Goal: Task Accomplishment & Management: Manage account settings

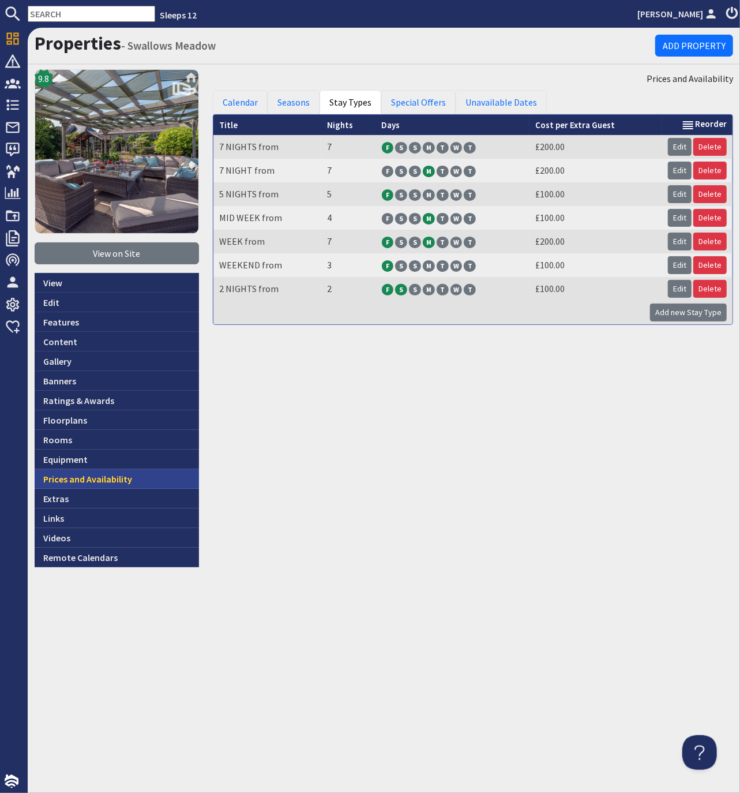
click at [84, 479] on link "Prices and Availability" at bounding box center [117, 479] width 164 height 20
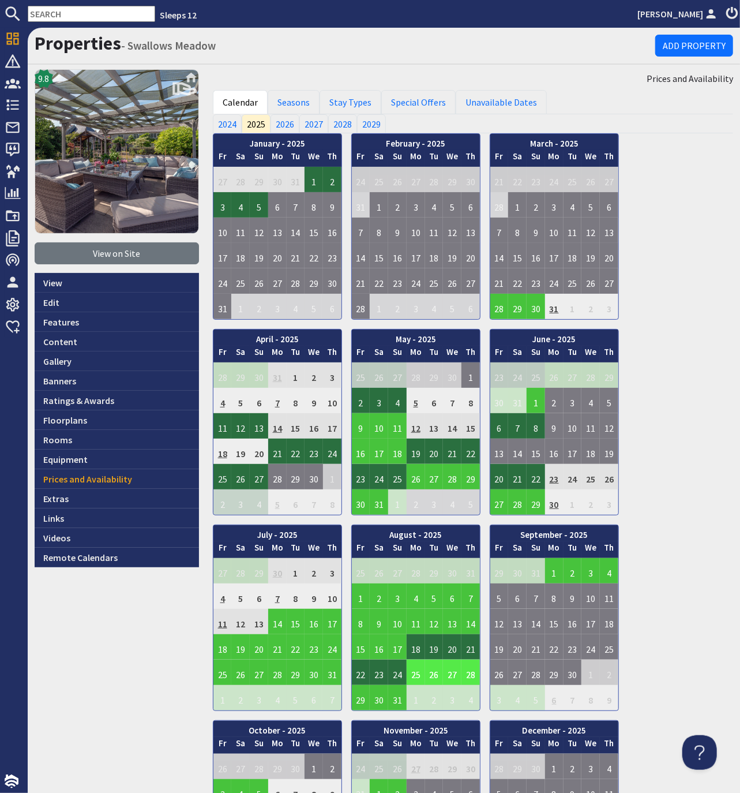
click at [435, 668] on td "26" at bounding box center [434, 672] width 18 height 25
click at [431, 723] on link "View booking" at bounding box center [425, 720] width 61 height 12
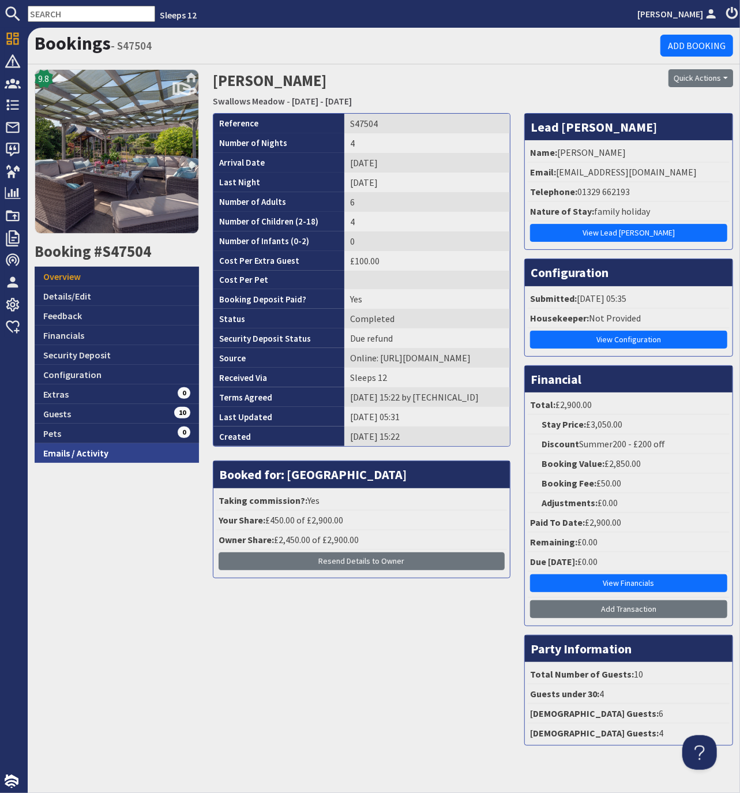
click at [86, 452] on link "Emails / Activity" at bounding box center [117, 453] width 164 height 20
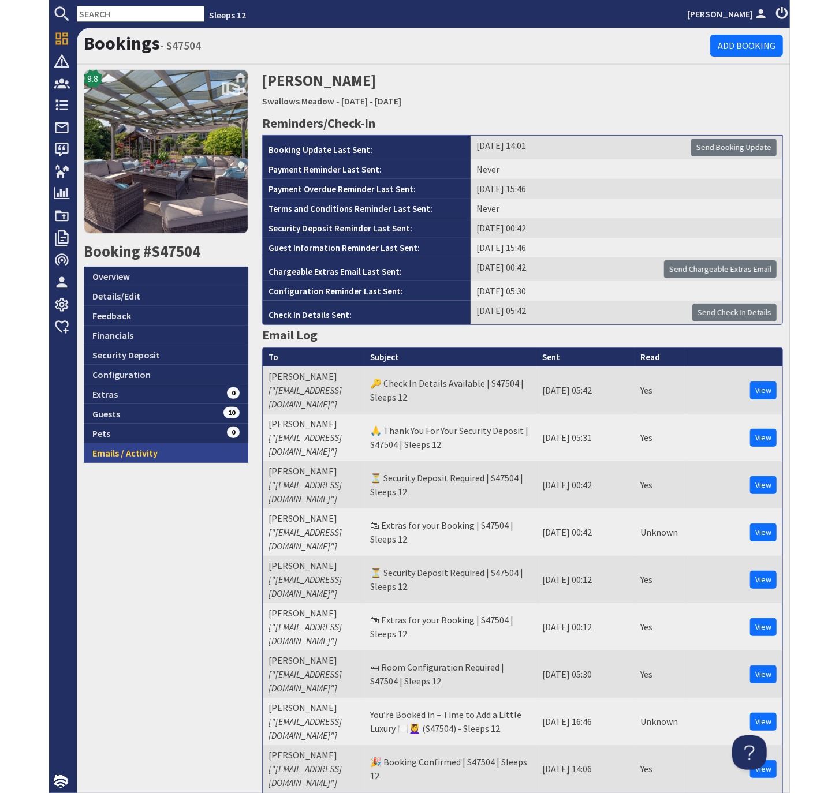
scroll to position [1, 0]
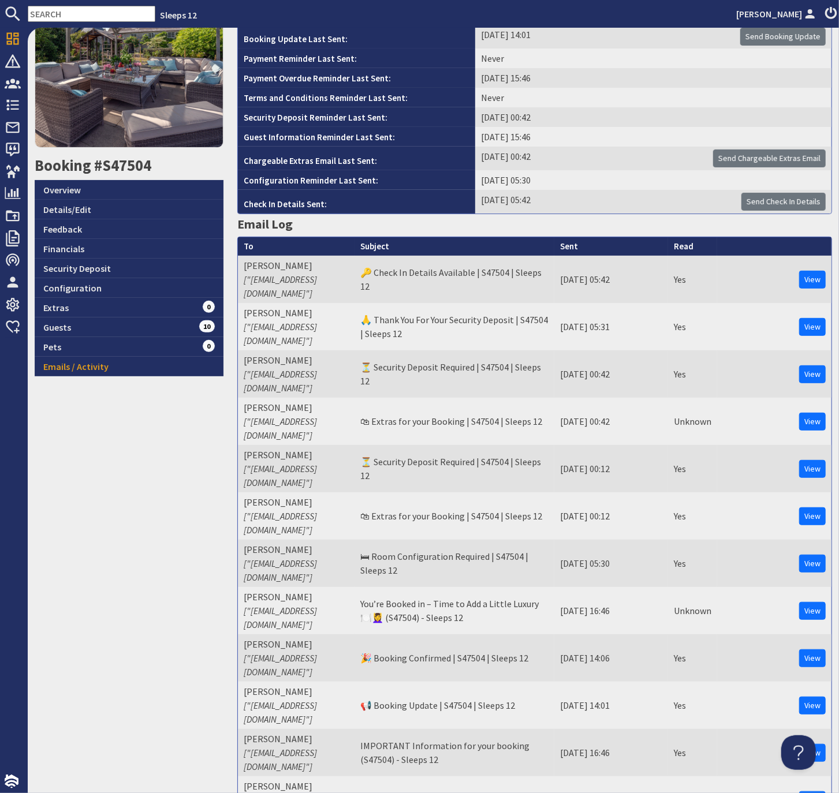
scroll to position [114, 0]
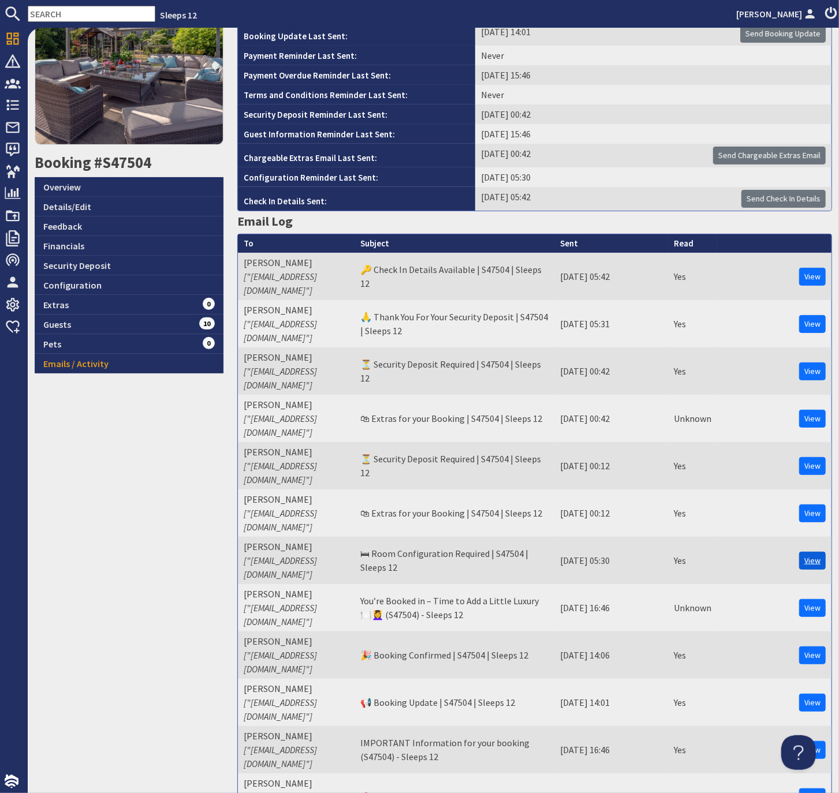
click at [740, 552] on link "View" at bounding box center [812, 561] width 27 height 18
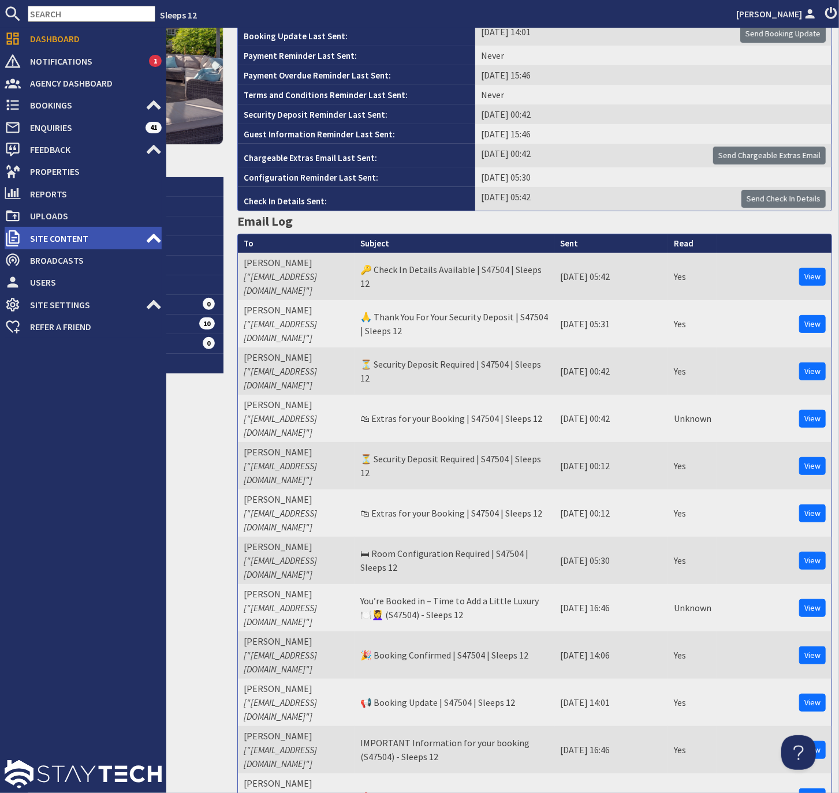
click at [151, 238] on use at bounding box center [154, 237] width 14 height 9
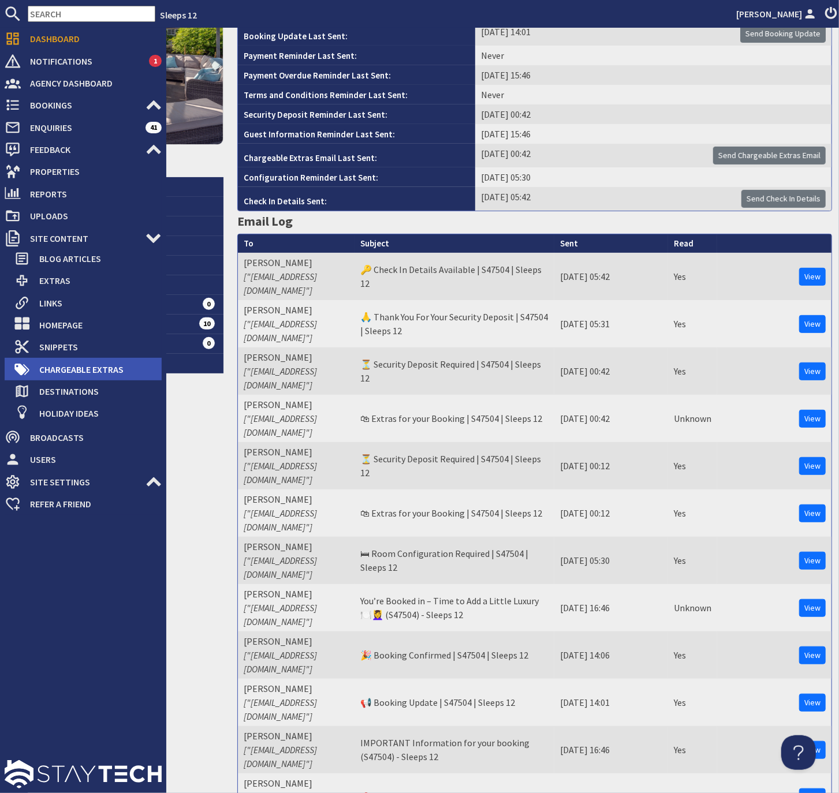
click at [66, 370] on span "Chargeable Extras" at bounding box center [96, 369] width 132 height 18
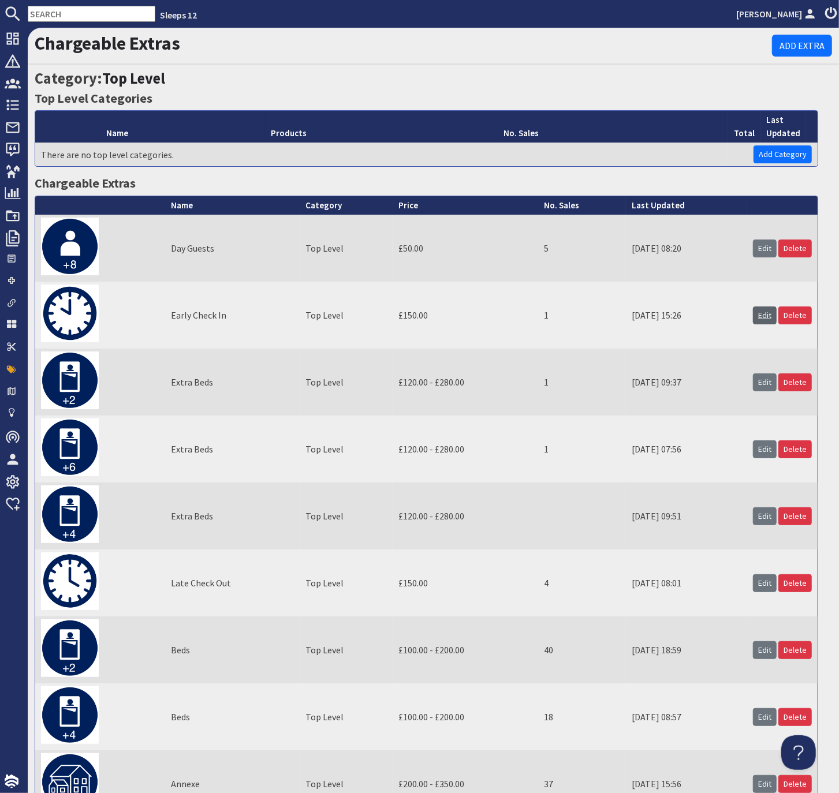
click at [740, 312] on link "Edit" at bounding box center [765, 315] width 24 height 18
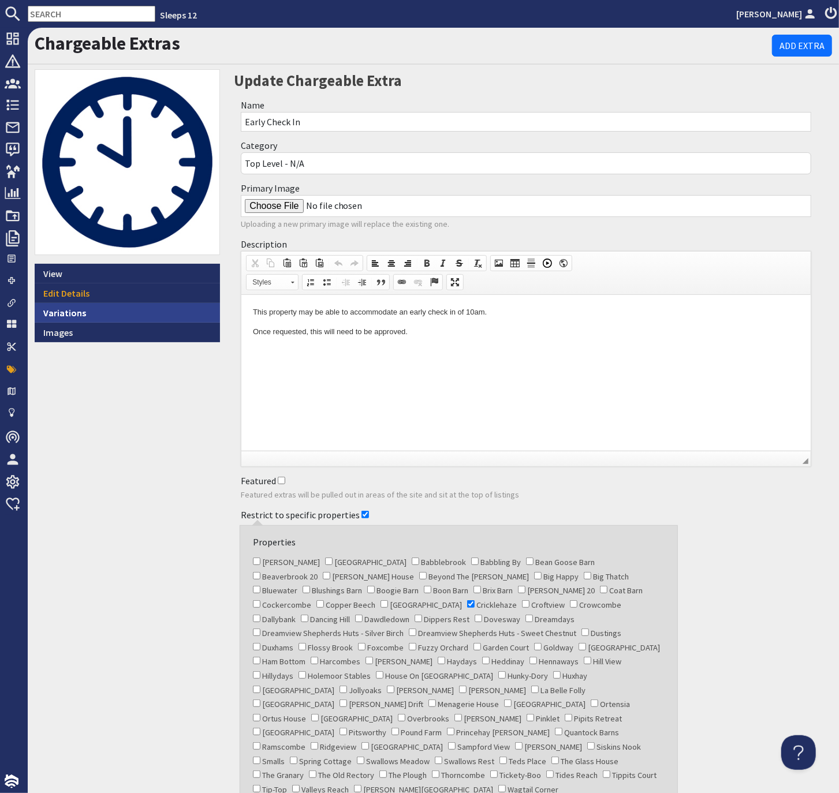
click at [66, 314] on link "Variations" at bounding box center [127, 313] width 185 height 20
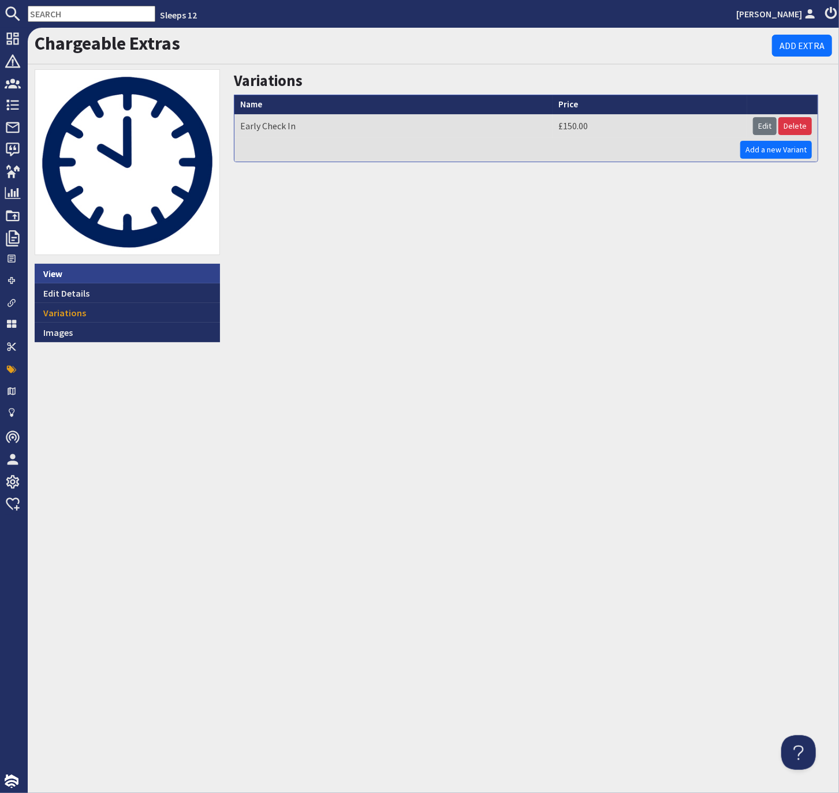
click at [60, 271] on link "View" at bounding box center [127, 274] width 185 height 20
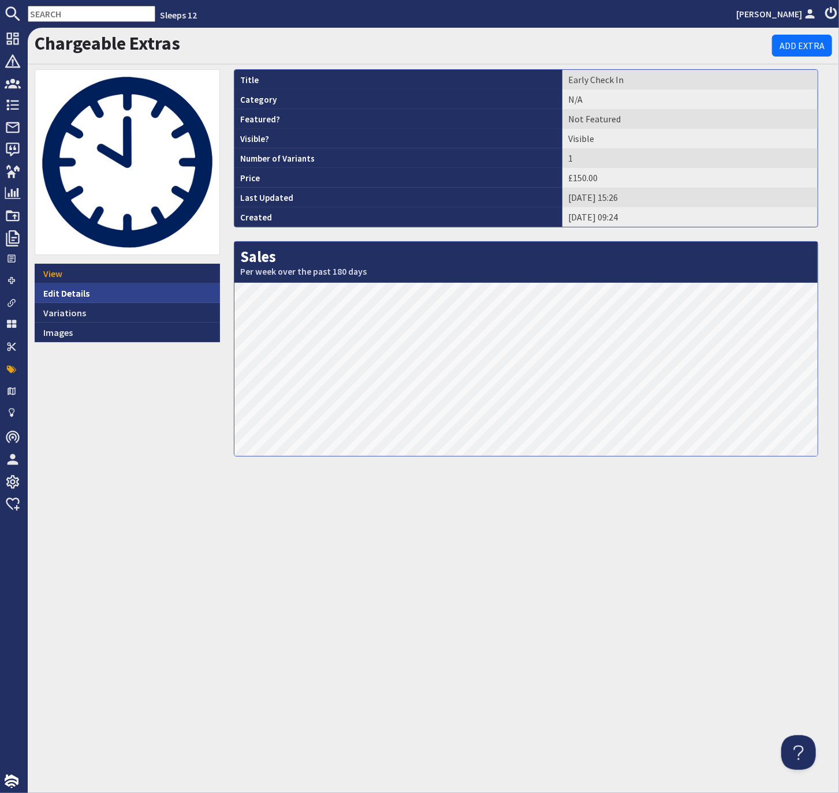
click at [73, 293] on link "Edit Details" at bounding box center [127, 293] width 185 height 20
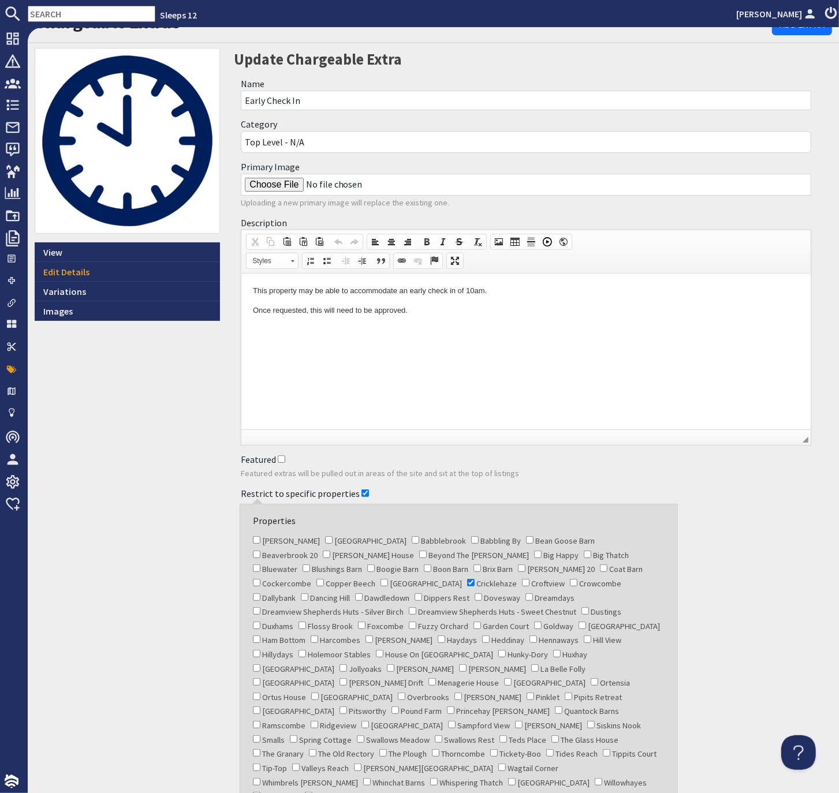
scroll to position [22, 0]
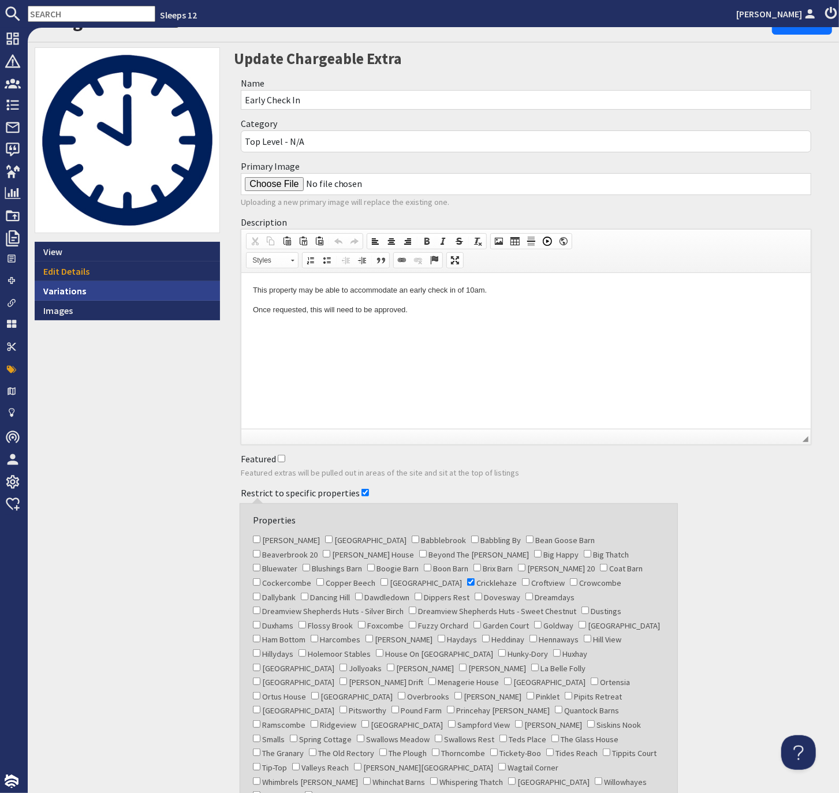
click at [71, 289] on link "Variations" at bounding box center [127, 291] width 185 height 20
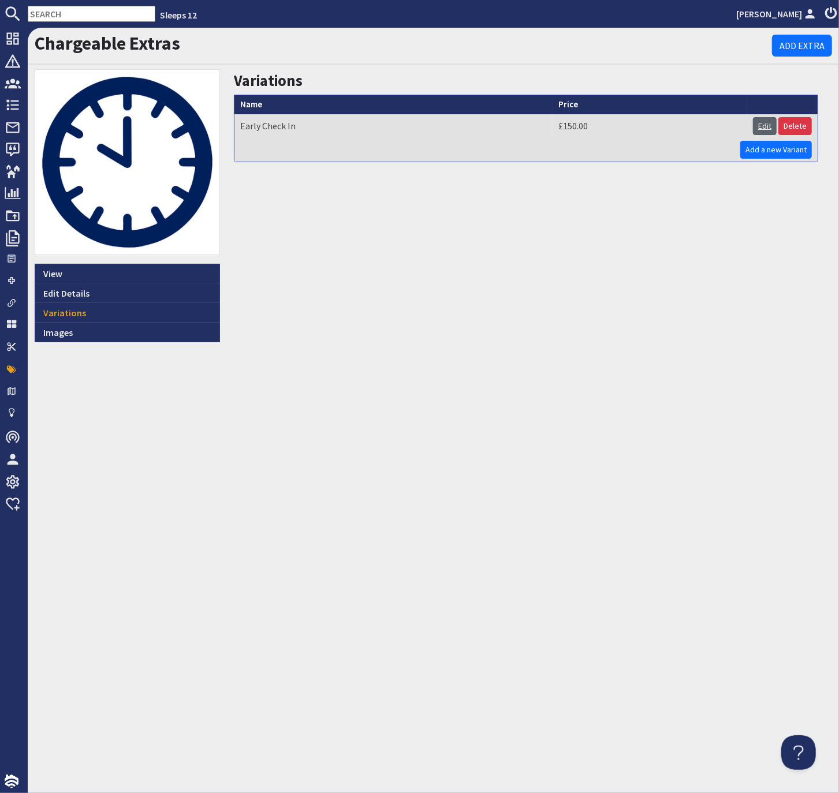
click at [740, 122] on link "Edit" at bounding box center [765, 126] width 24 height 18
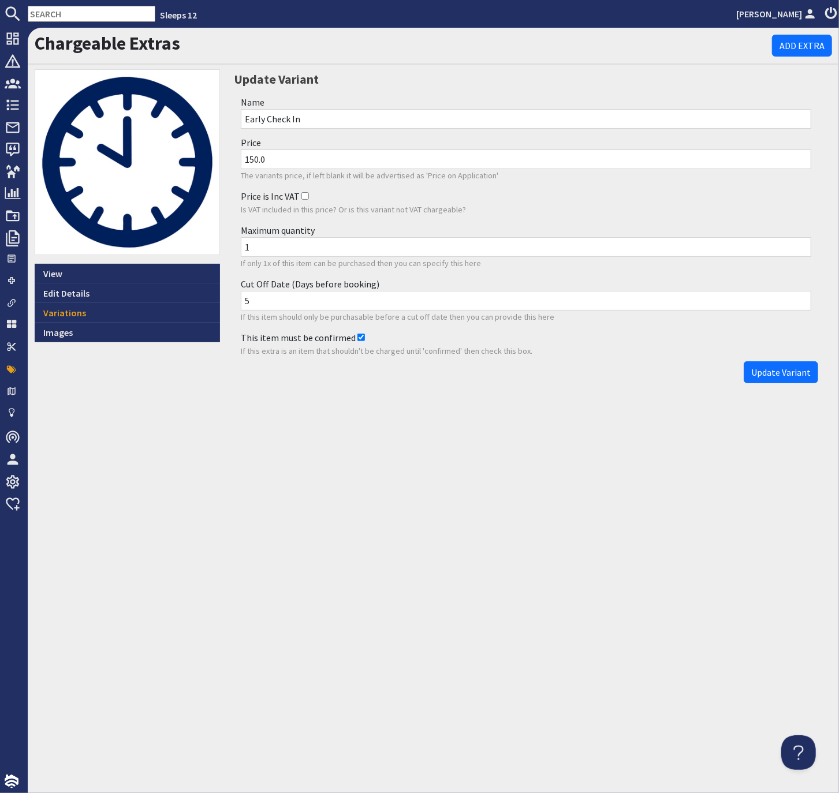
click at [202, 405] on div "Chargeable Extras Add Extra View Edit Details Variations Images Update Variant …" at bounding box center [433, 410] width 811 height 765
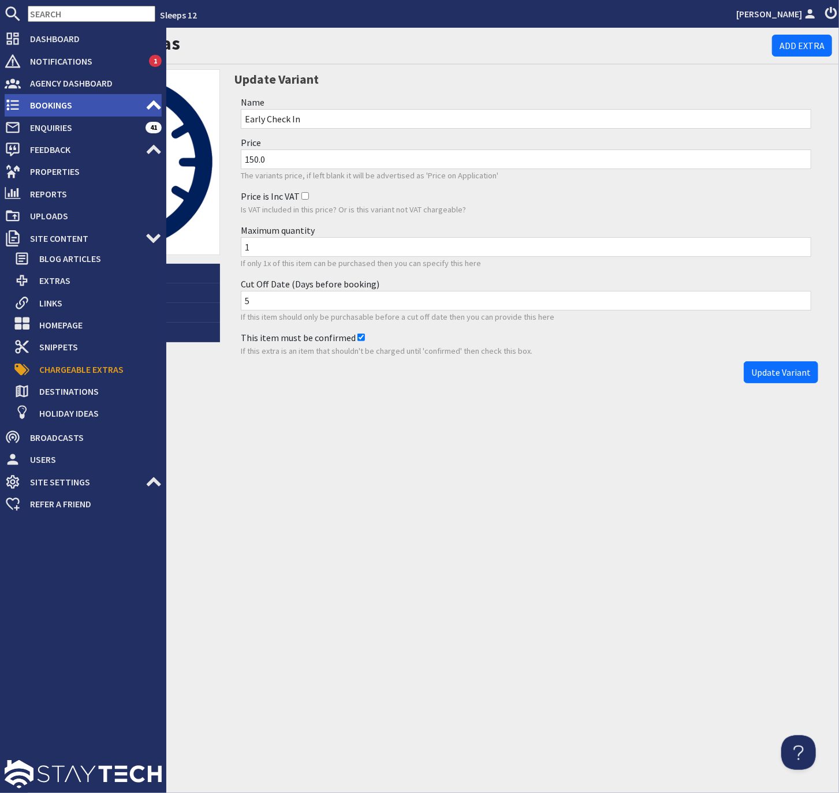
click at [55, 111] on span "Bookings" at bounding box center [83, 105] width 125 height 18
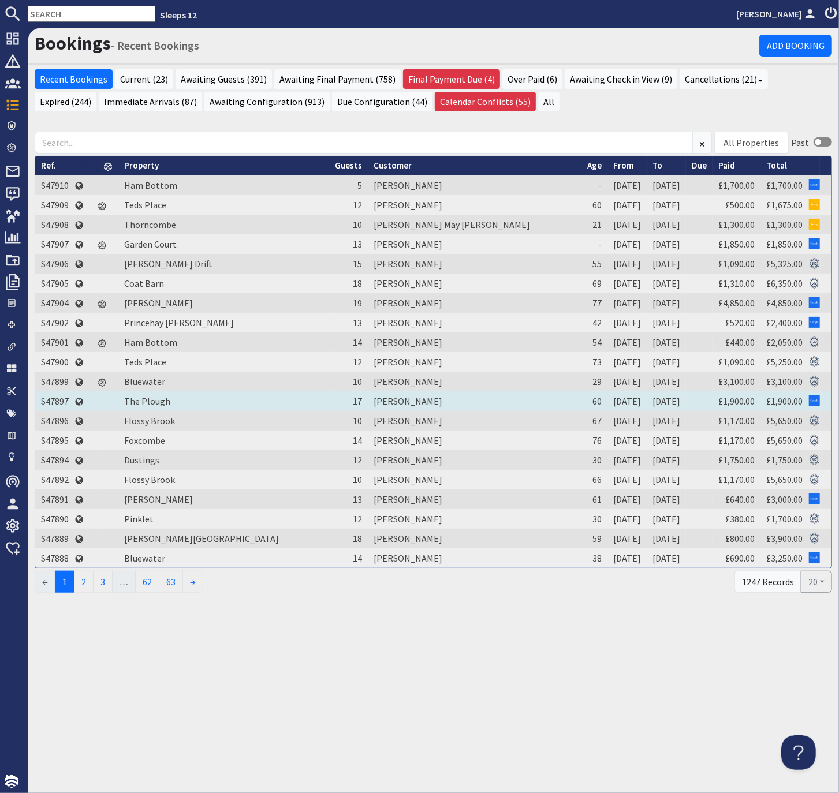
click at [56, 400] on td "S47897" at bounding box center [54, 401] width 39 height 20
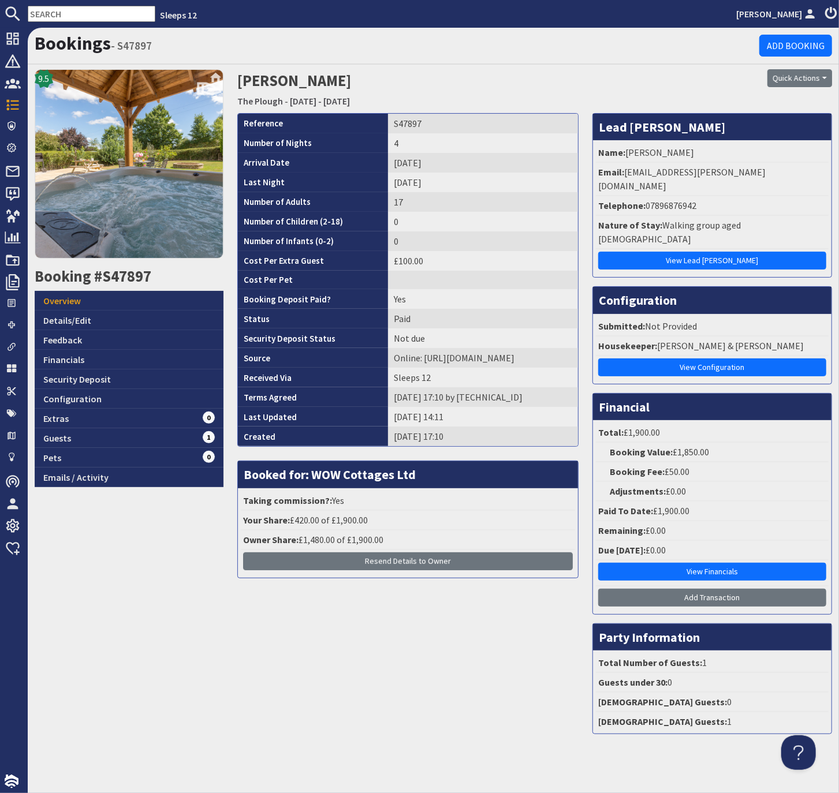
click at [186, 576] on div "9.5 Booking #S47897 Overview Details/Edit Feedback Financials Security Deposit …" at bounding box center [129, 406] width 203 height 674
click at [268, 102] on link "The Plough" at bounding box center [260, 101] width 46 height 12
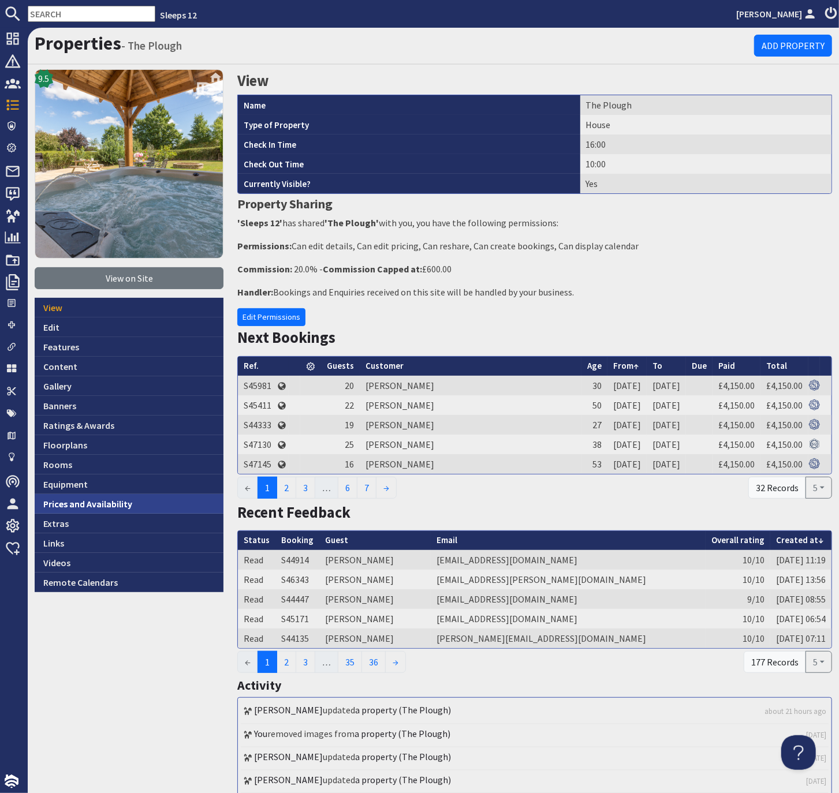
click at [86, 503] on link "Prices and Availability" at bounding box center [129, 504] width 189 height 20
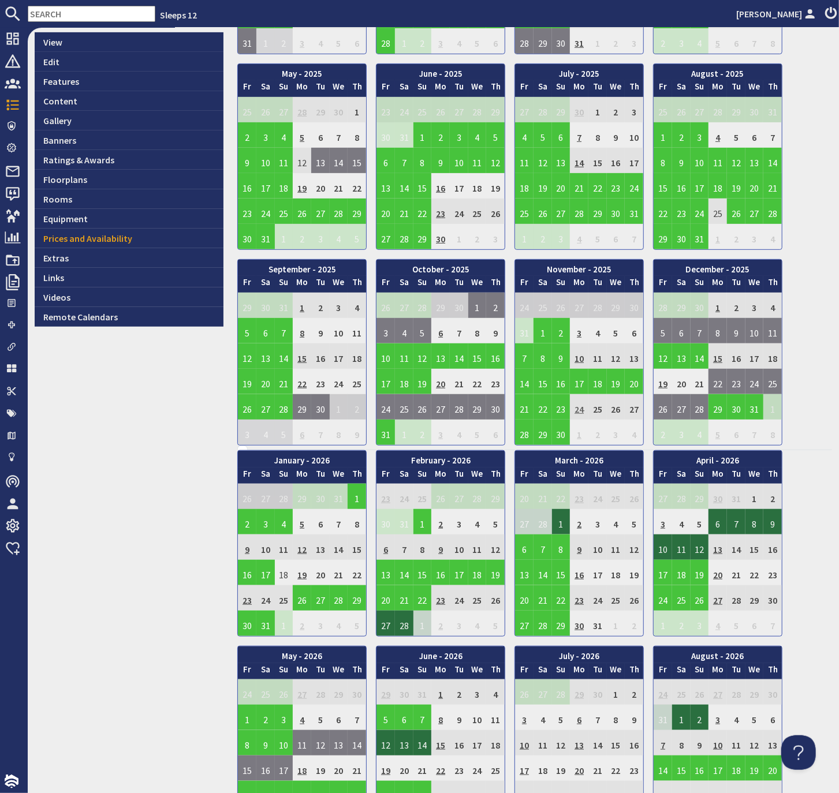
scroll to position [252, 0]
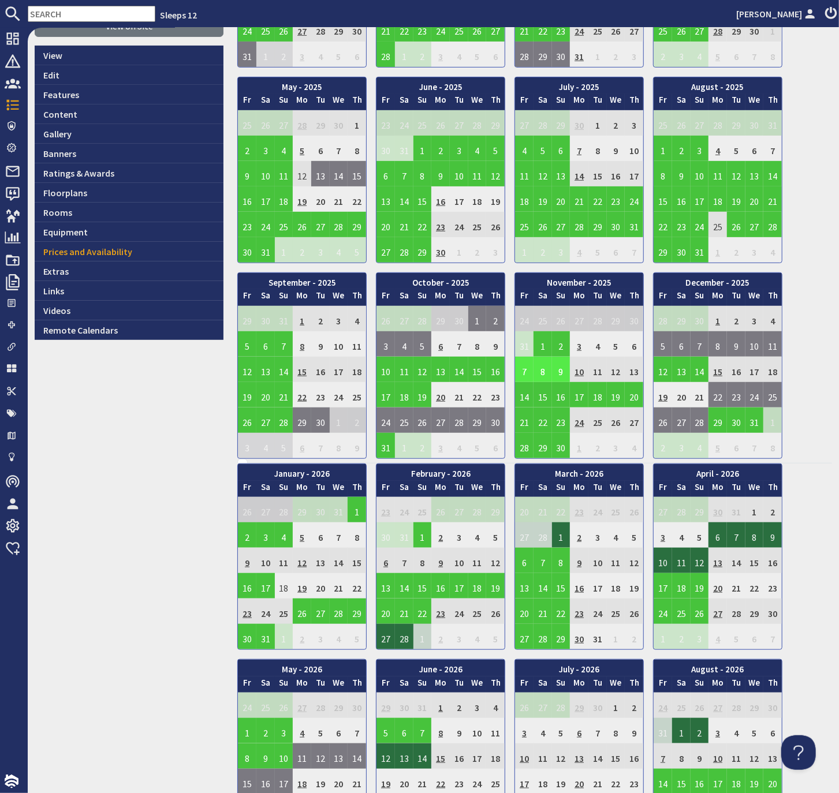
click at [537, 362] on td "8" at bounding box center [542, 369] width 18 height 25
click at [543, 418] on link "View booking" at bounding box center [534, 417] width 61 height 12
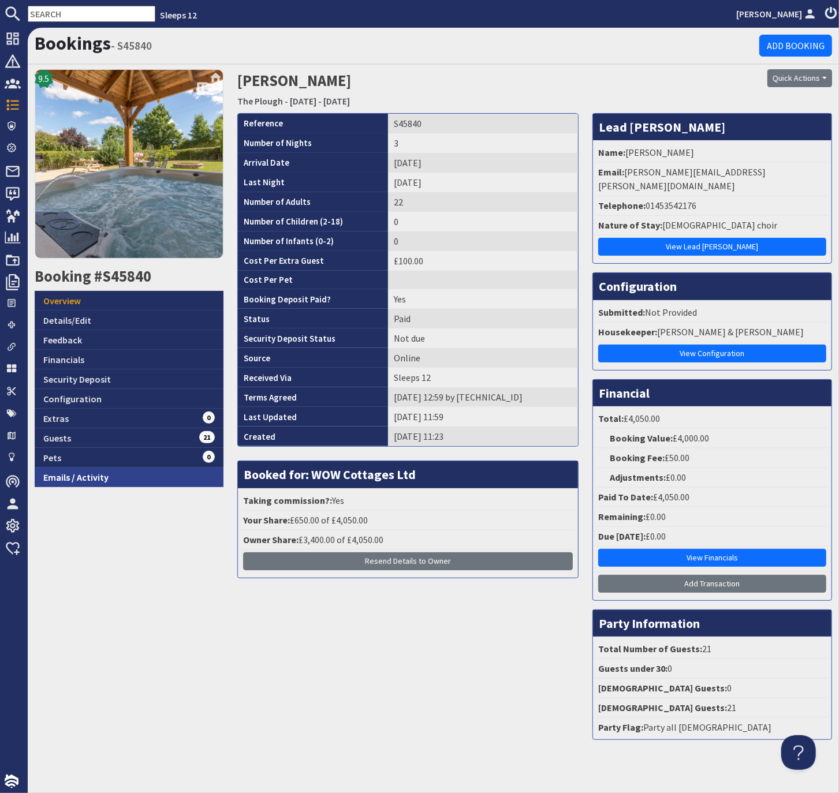
click at [84, 477] on link "Emails / Activity" at bounding box center [129, 477] width 189 height 20
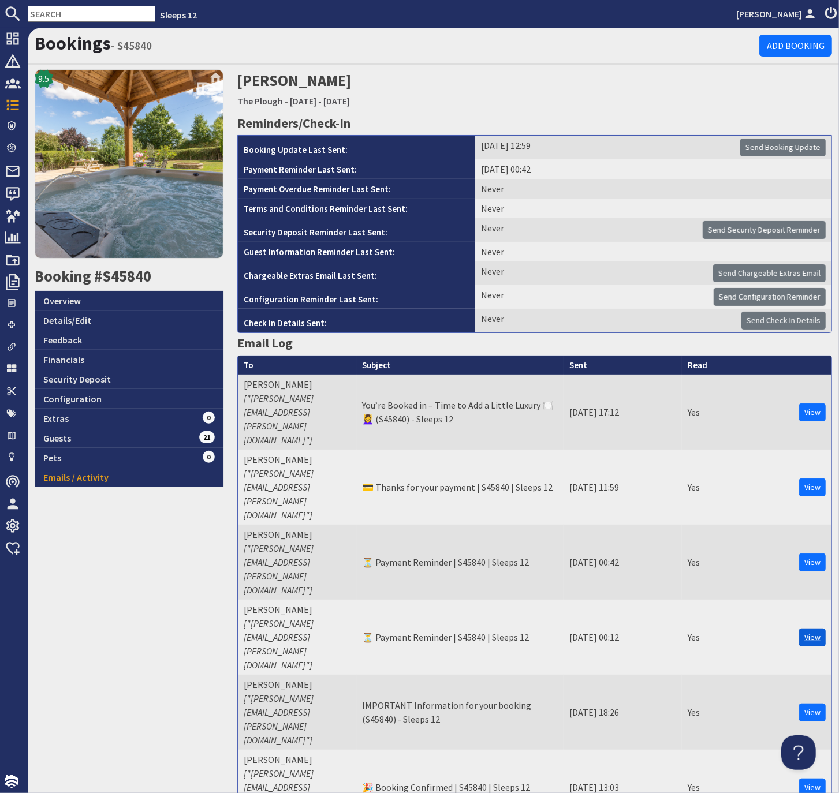
click at [740, 629] on link "View" at bounding box center [812, 638] width 27 height 18
click at [740, 478] on link "View" at bounding box center [812, 487] width 27 height 18
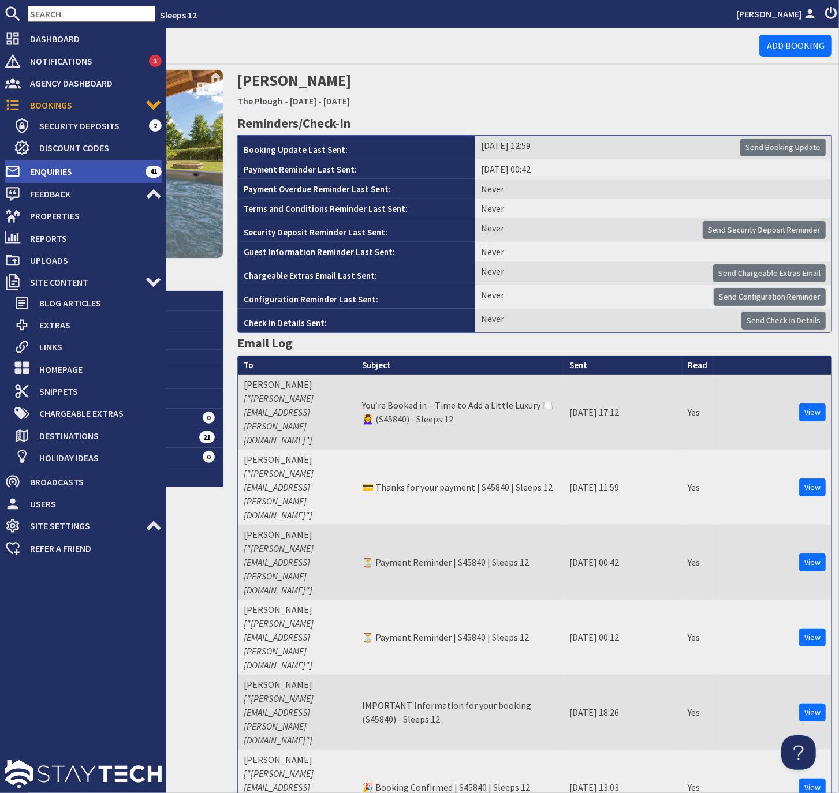
click at [40, 175] on span "Enquiries" at bounding box center [83, 171] width 125 height 18
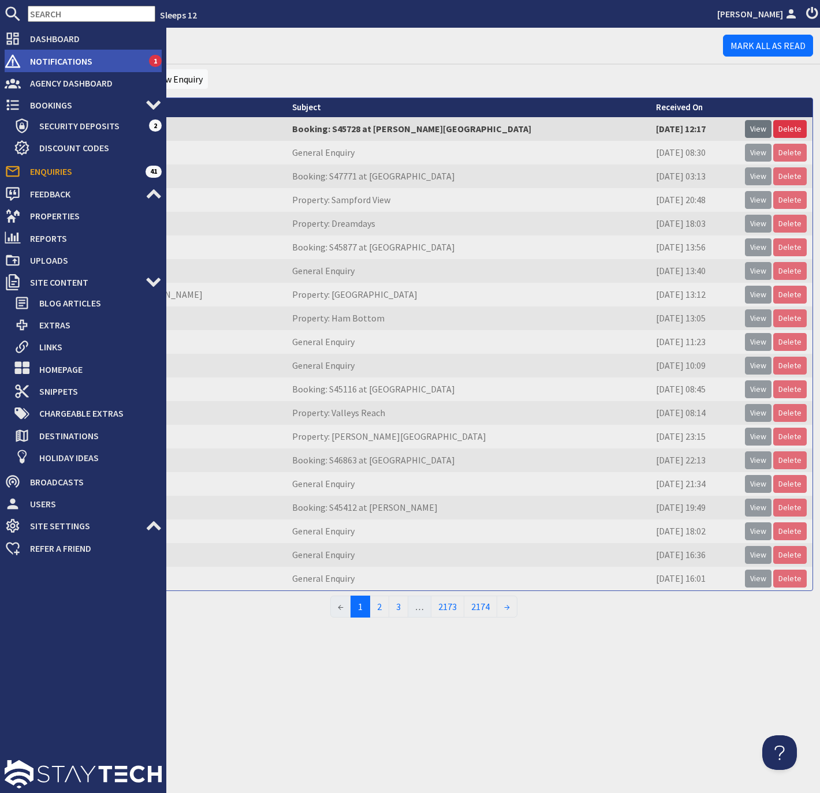
click at [52, 59] on span "Notifications" at bounding box center [85, 61] width 128 height 18
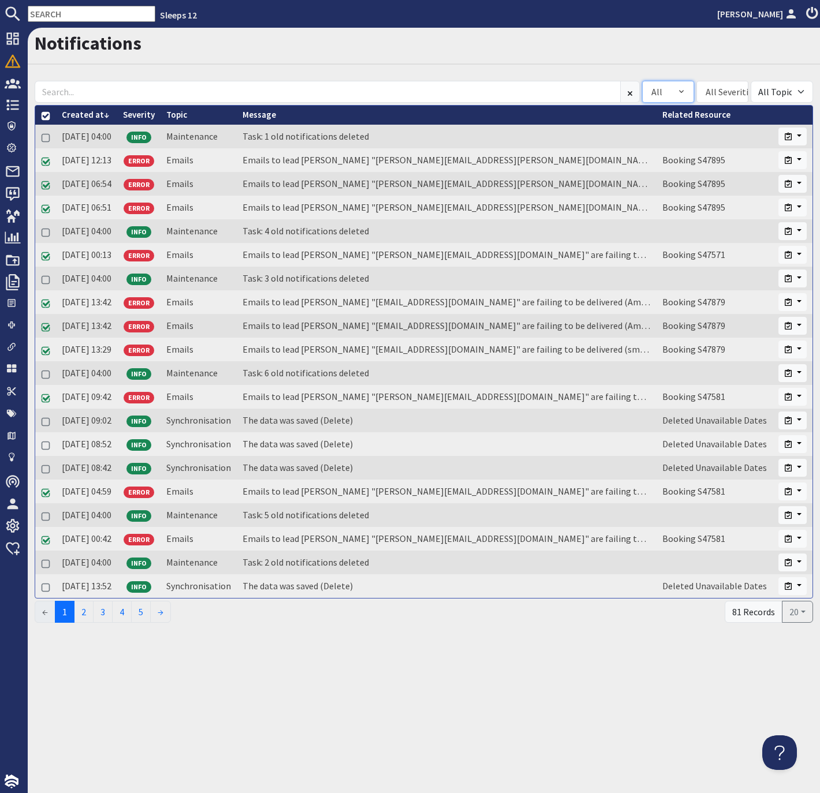
click at [679, 92] on icon "Combobox" at bounding box center [681, 91] width 5 height 7
click at [729, 60] on div "Notifications" at bounding box center [424, 46] width 792 height 37
click at [676, 89] on div "All" at bounding box center [668, 92] width 52 height 22
click at [653, 129] on div "Open" at bounding box center [658, 132] width 54 height 20
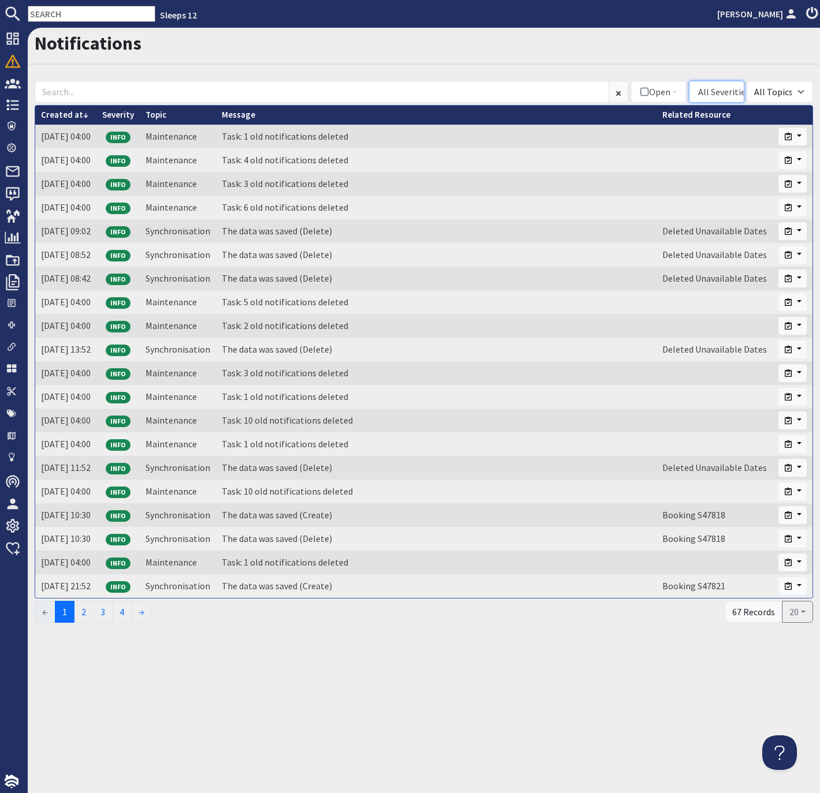
click at [726, 94] on div "All Severities" at bounding box center [723, 92] width 51 height 14
click at [698, 192] on div "ERROR" at bounding box center [699, 192] width 31 height 12
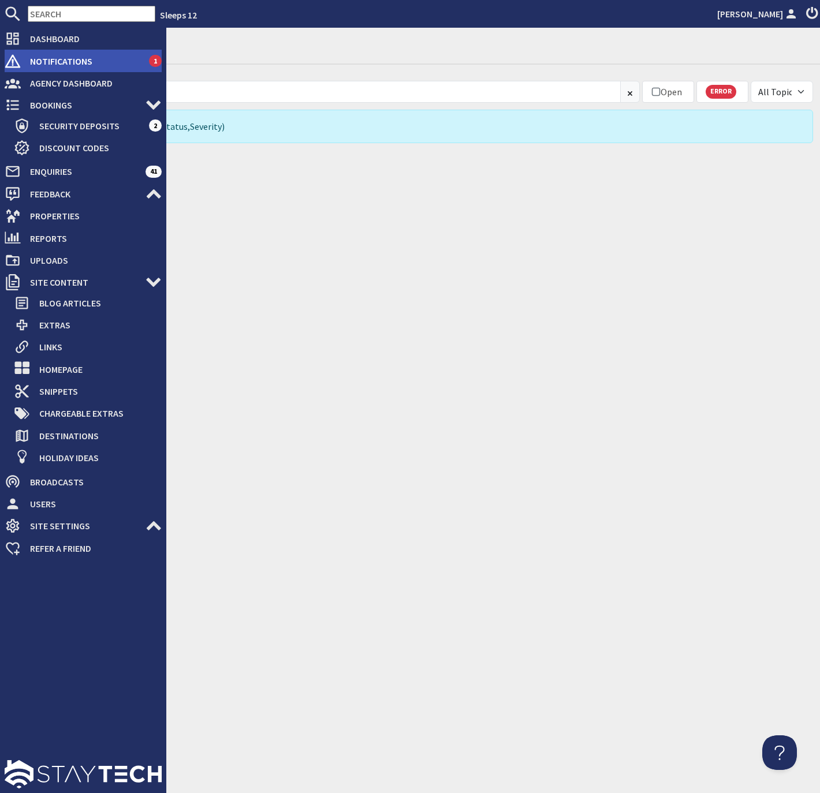
click at [63, 61] on span "Notifications" at bounding box center [85, 61] width 128 height 18
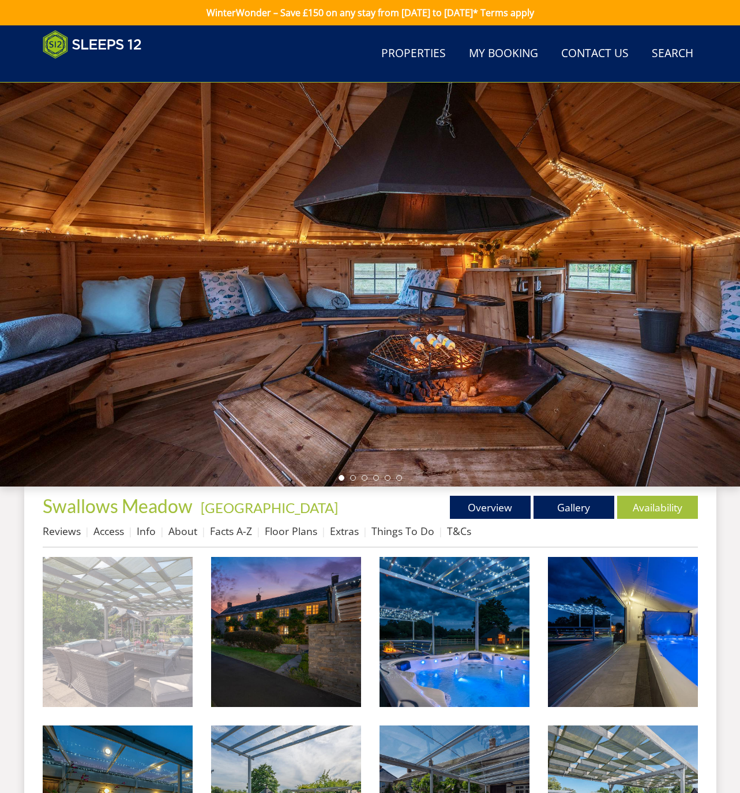
scroll to position [402, 0]
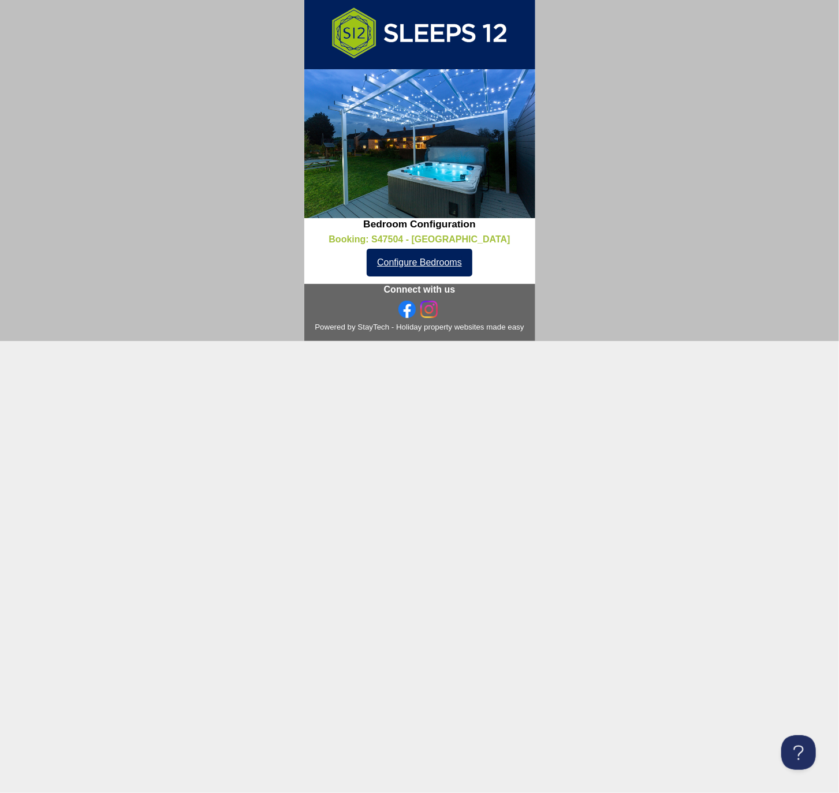
click at [425, 268] on link "Configure Bedrooms" at bounding box center [419, 263] width 106 height 28
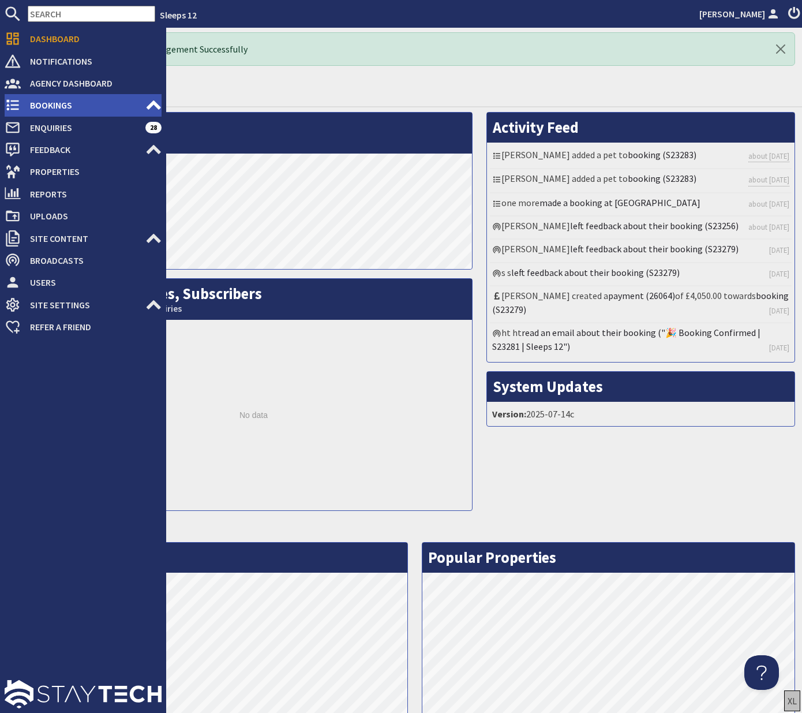
click at [51, 109] on span "Bookings" at bounding box center [83, 105] width 125 height 18
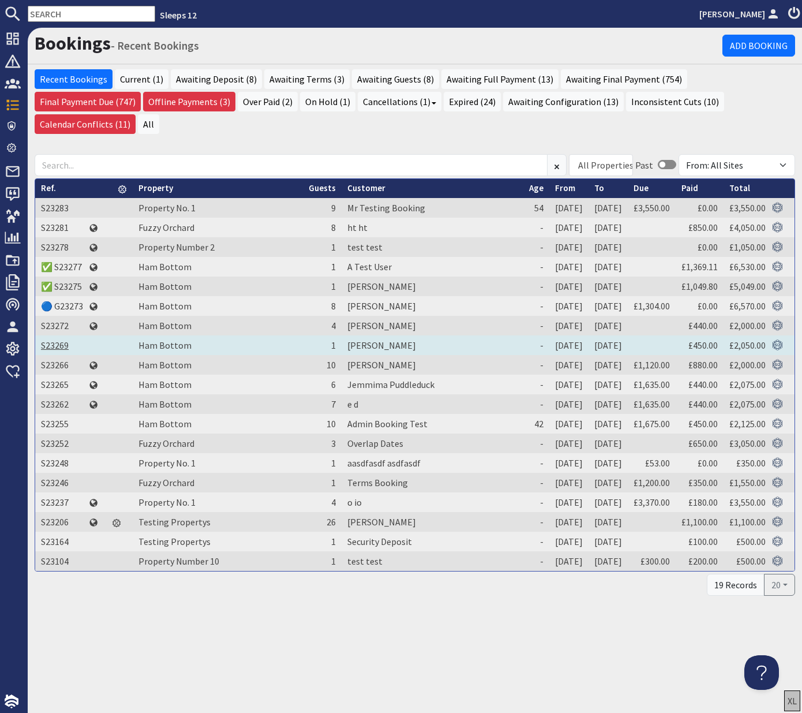
click at [57, 339] on link "S23269" at bounding box center [55, 345] width 28 height 12
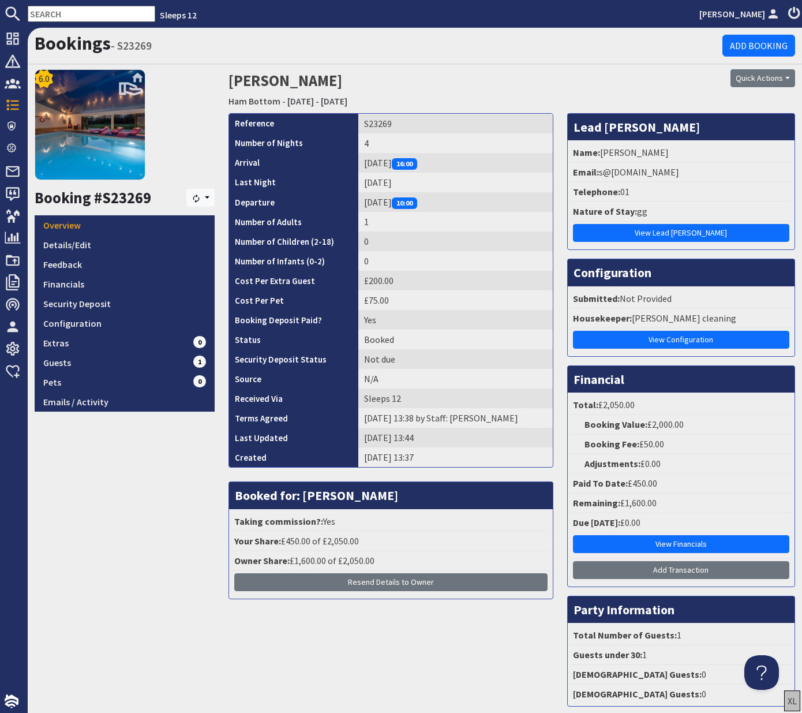
click at [417, 164] on span "16:00" at bounding box center [404, 164] width 25 height 12
click at [417, 203] on span "10:00" at bounding box center [404, 203] width 25 height 12
click at [464, 203] on td "Friday 05/12/2025 10:00" at bounding box center [455, 202] width 194 height 20
click at [77, 246] on link "Details/Edit" at bounding box center [125, 245] width 180 height 20
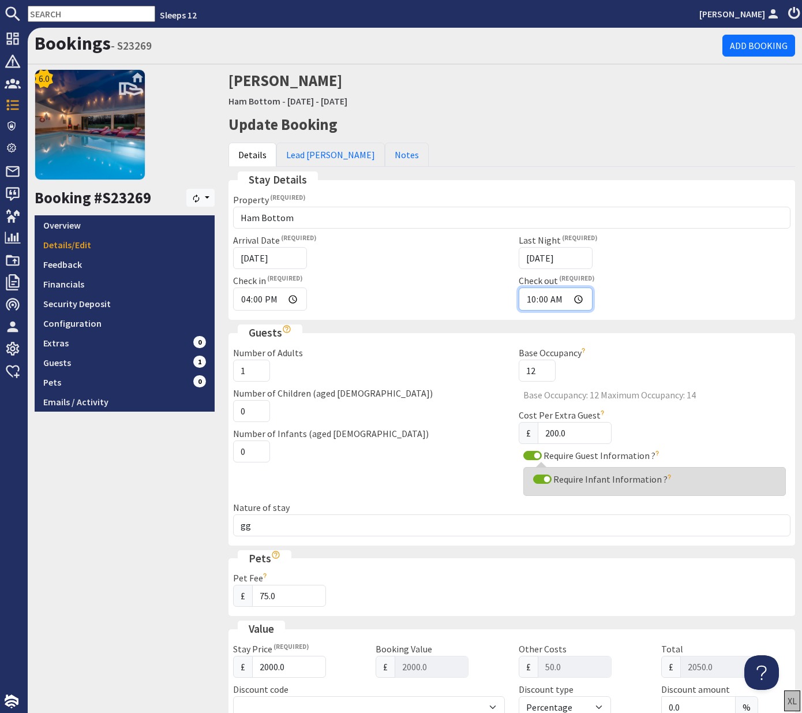
drag, startPoint x: 555, startPoint y: 297, endPoint x: 532, endPoint y: 298, distance: 22.6
click at [532, 298] on input "10:00" at bounding box center [556, 298] width 74 height 23
type input "21:00"
click at [656, 287] on div "Check out 21:00" at bounding box center [655, 292] width 286 height 37
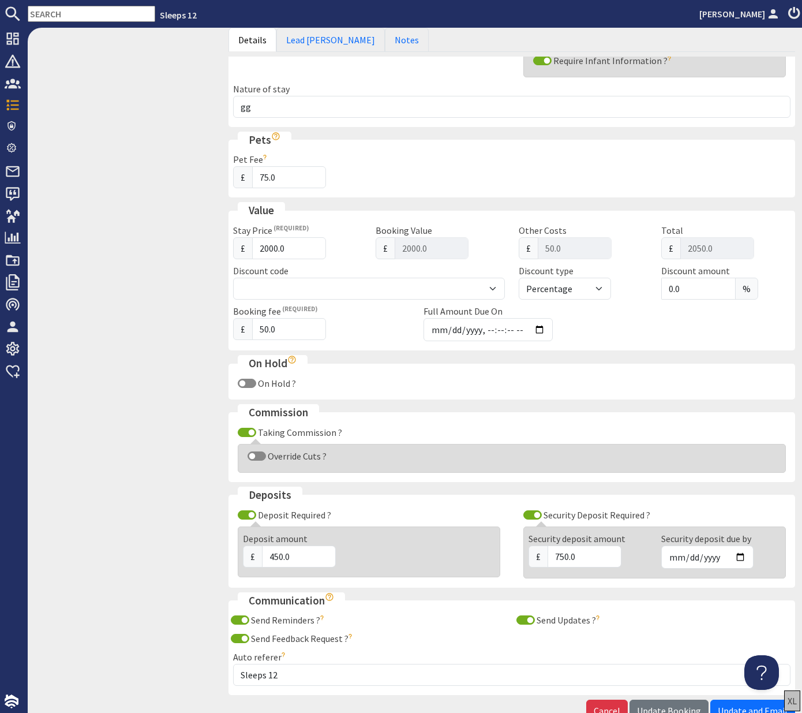
scroll to position [491, 0]
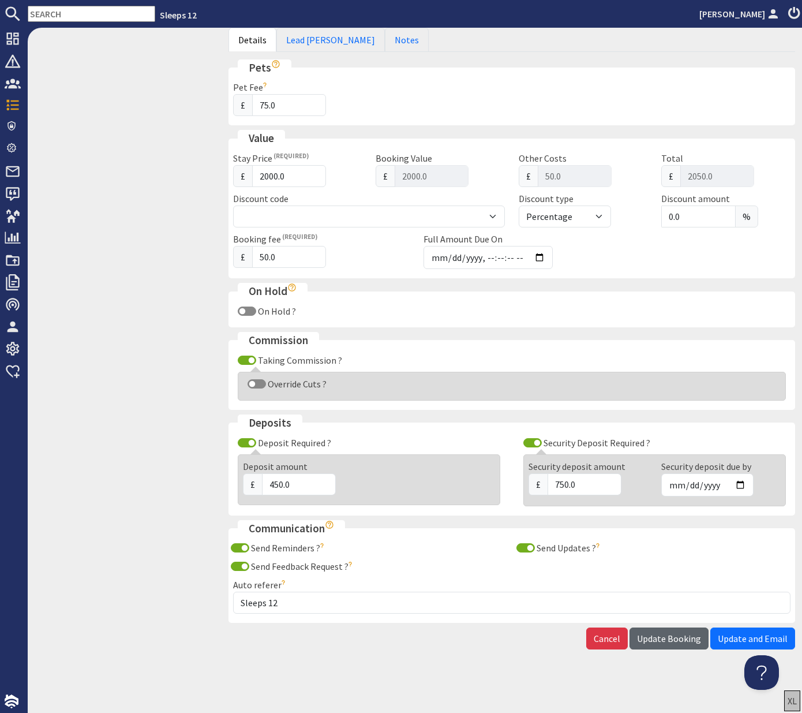
click at [660, 642] on span "Update Booking" at bounding box center [669, 639] width 64 height 12
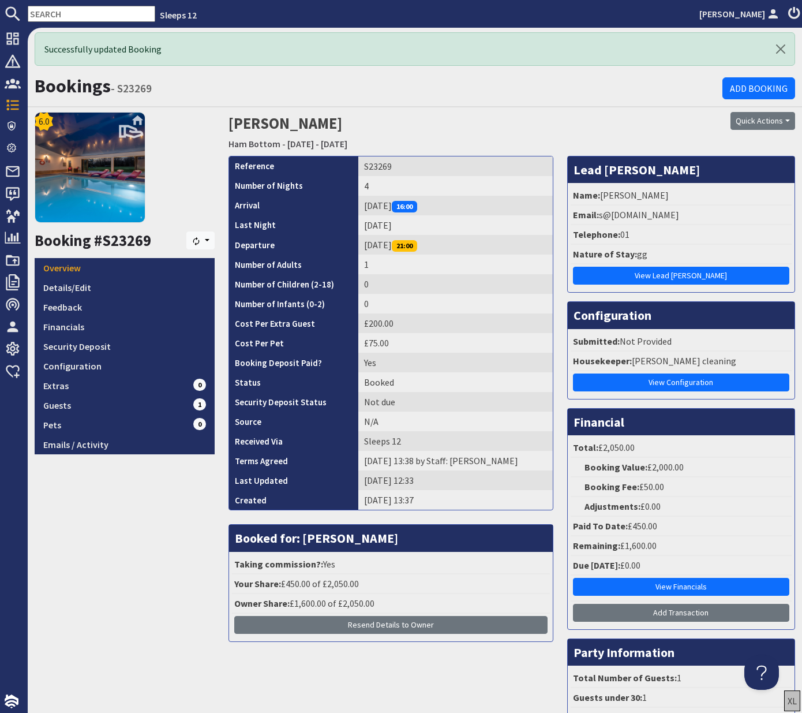
click at [558, 523] on div "Reference S23269 Number of Nights 4 Arrival Monday 01/12/2025 16:00 Last Night …" at bounding box center [391, 457] width 339 height 603
click at [787, 119] on button "Quick Actions" at bounding box center [763, 121] width 65 height 18
click at [735, 146] on span "Send Booking Update" at bounding box center [743, 146] width 85 height 12
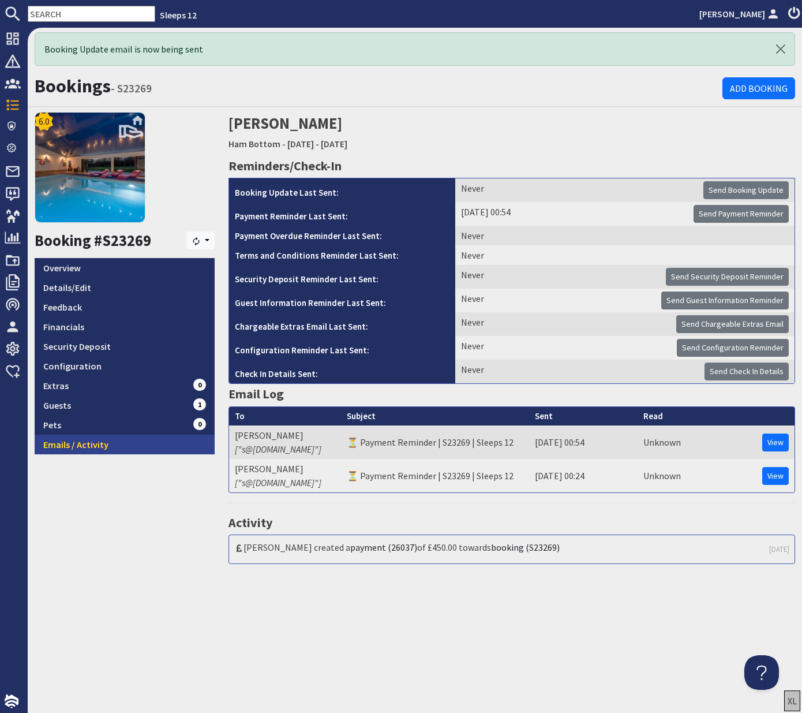
click at [85, 445] on link "Emails / Activity" at bounding box center [125, 445] width 180 height 20
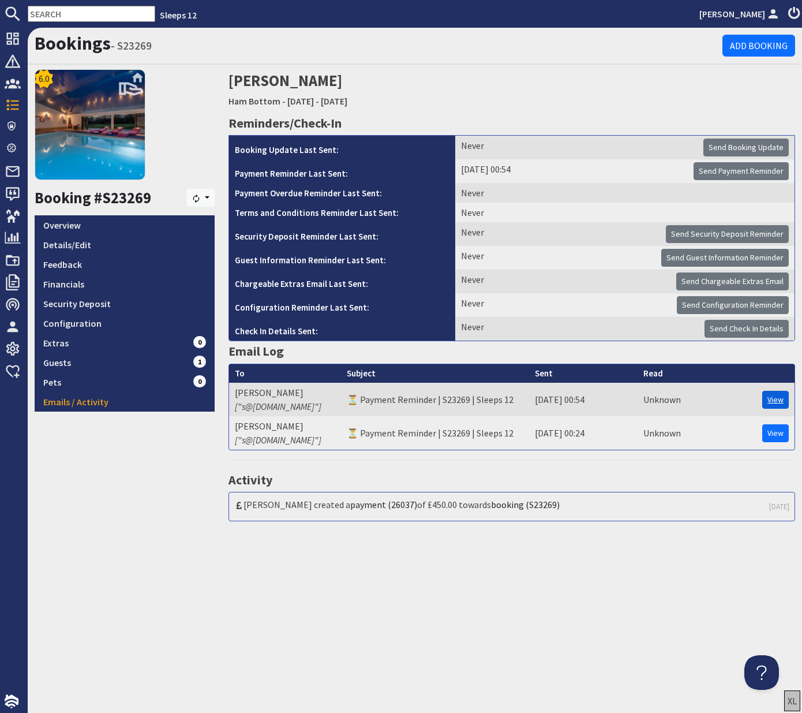
click at [777, 400] on link "View" at bounding box center [775, 400] width 27 height 18
click at [185, 455] on div "6.0 Booking #S23269 Resync Overview Details/Edit Feedback Financials Security D…" at bounding box center [125, 299] width 194 height 460
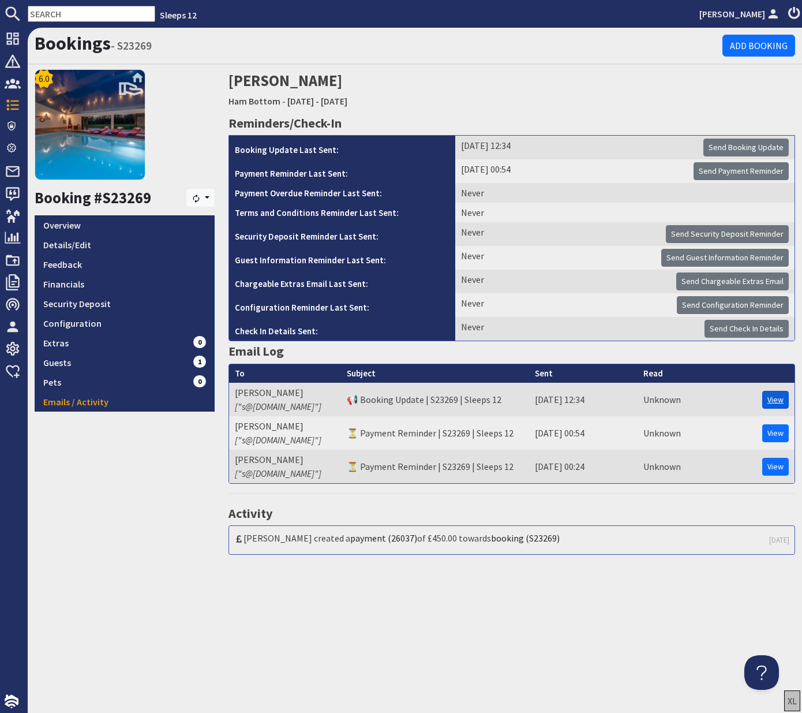
click at [772, 399] on link "View" at bounding box center [775, 400] width 27 height 18
click at [92, 198] on link "Booking #S23269" at bounding box center [93, 197] width 117 height 19
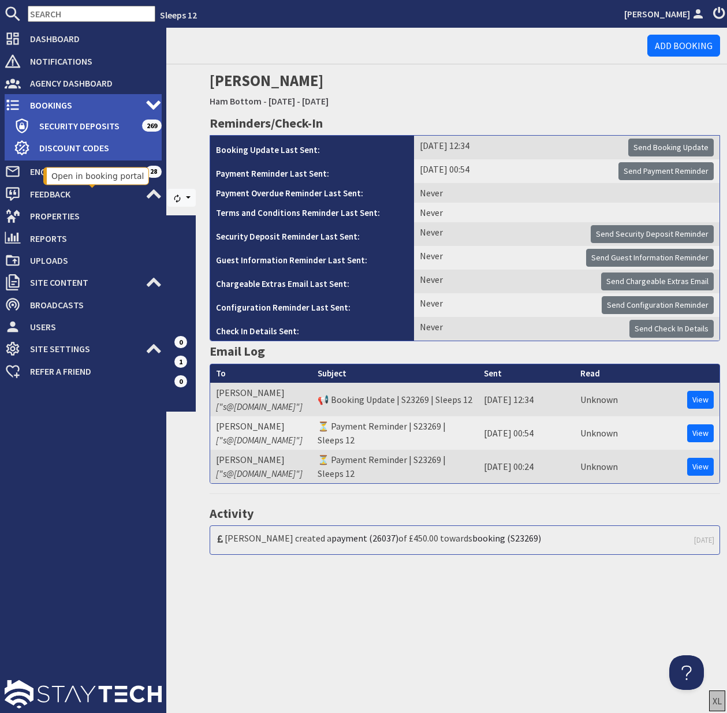
click at [42, 103] on span "Bookings" at bounding box center [83, 105] width 125 height 18
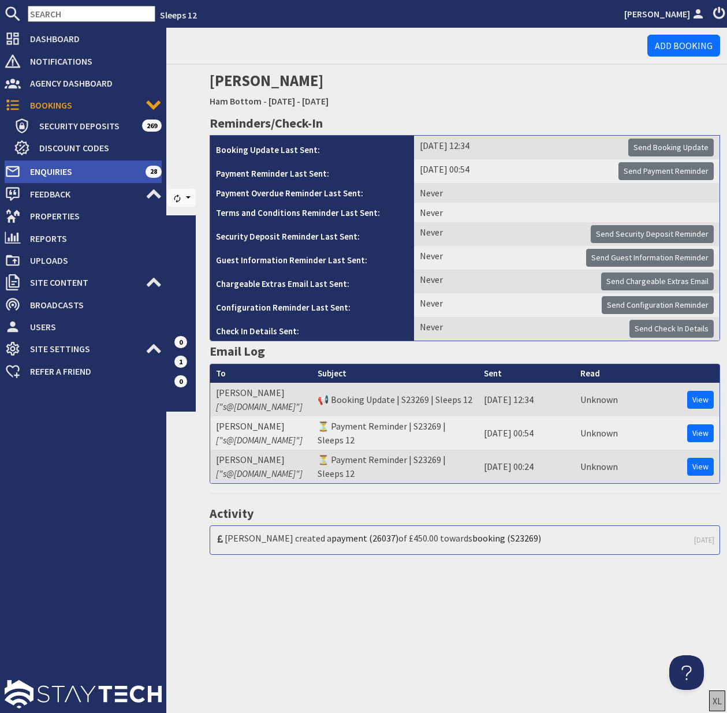
click at [51, 171] on span "Enquiries" at bounding box center [83, 171] width 125 height 18
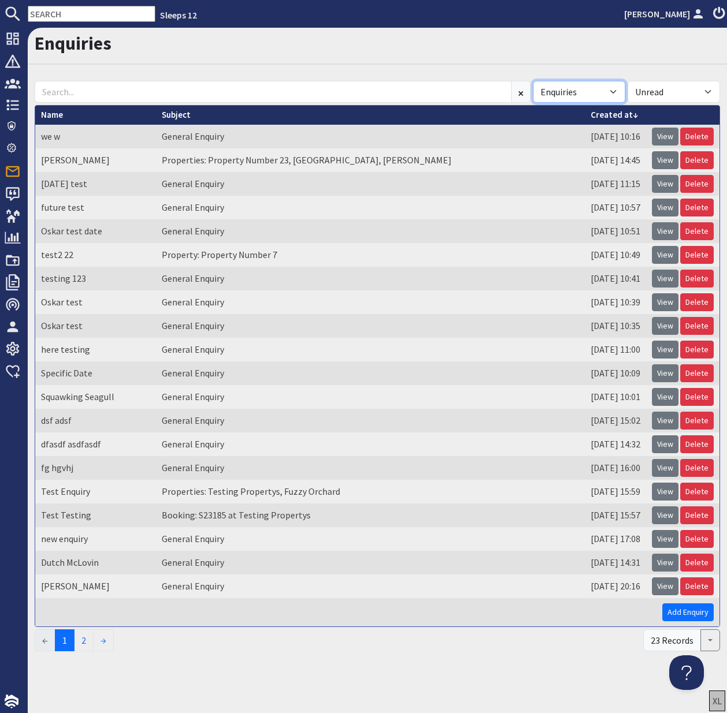
click at [612, 91] on select "All Enquiries Spam" at bounding box center [579, 92] width 92 height 22
click at [533, 81] on select "All Enquiries Spam" at bounding box center [579, 92] width 92 height 22
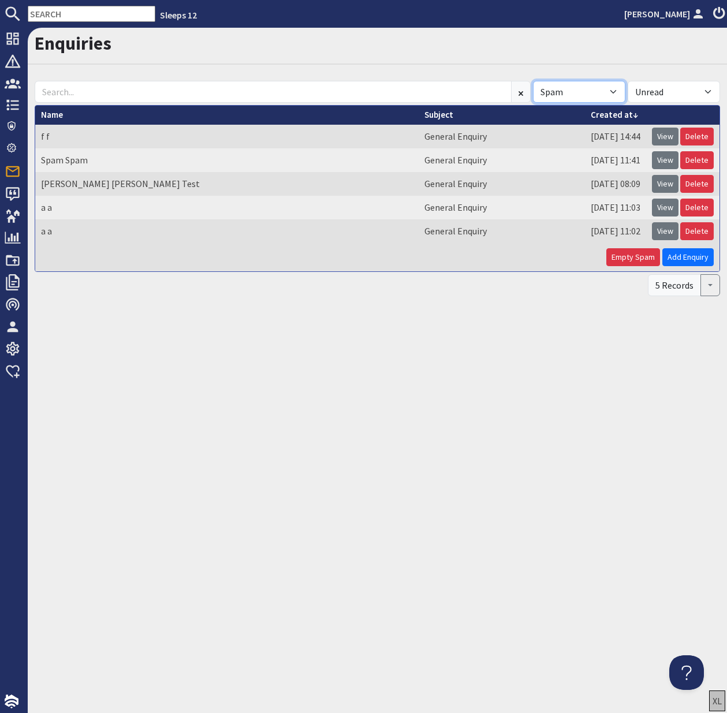
click at [612, 91] on select "All Enquiries Spam" at bounding box center [579, 92] width 92 height 22
select select "enquiries"
click at [533, 81] on select "All Enquiries Spam" at bounding box center [579, 92] width 92 height 22
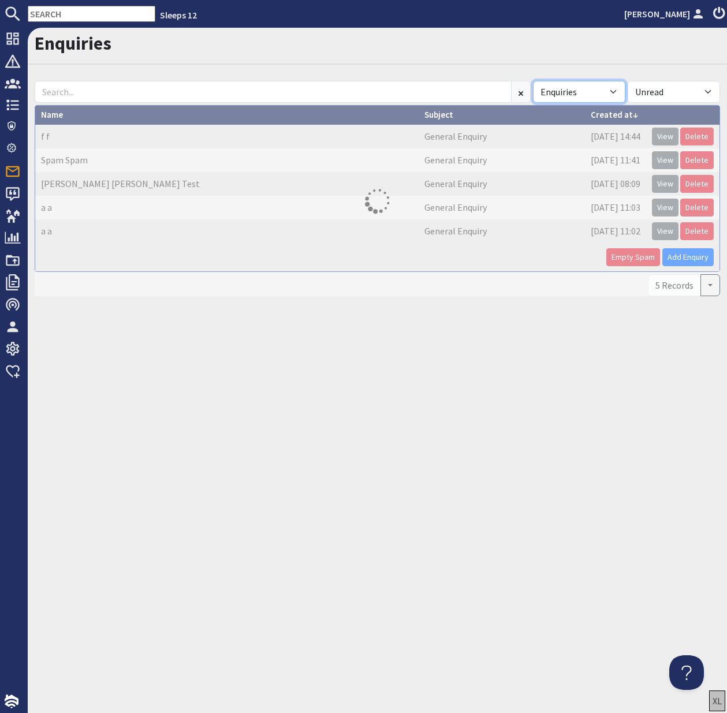
click at [615, 90] on select "All Enquiries Spam" at bounding box center [579, 92] width 92 height 22
select select
click at [533, 81] on select "All Enquiries Spam" at bounding box center [579, 92] width 92 height 22
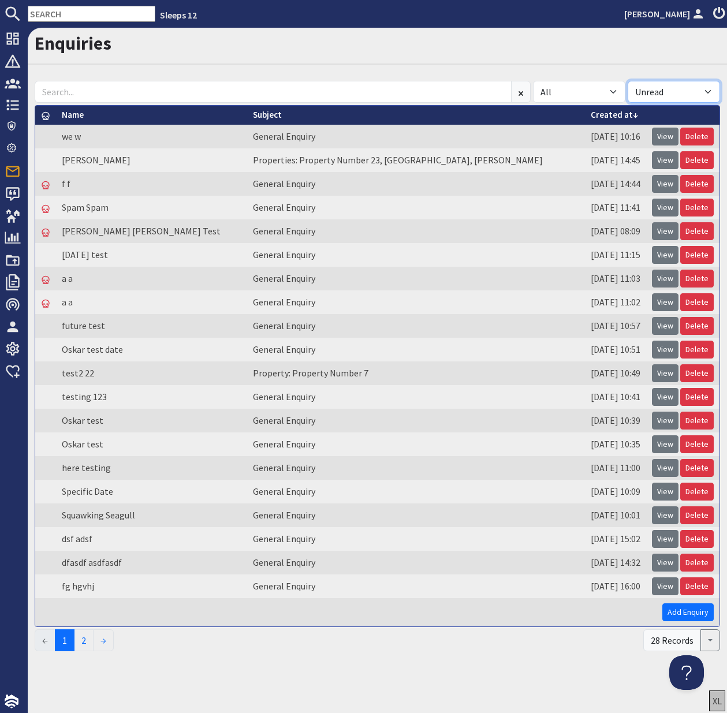
click at [706, 92] on select "All Read Unread" at bounding box center [673, 92] width 92 height 22
click at [627, 81] on select "All Read Unread" at bounding box center [673, 92] width 92 height 22
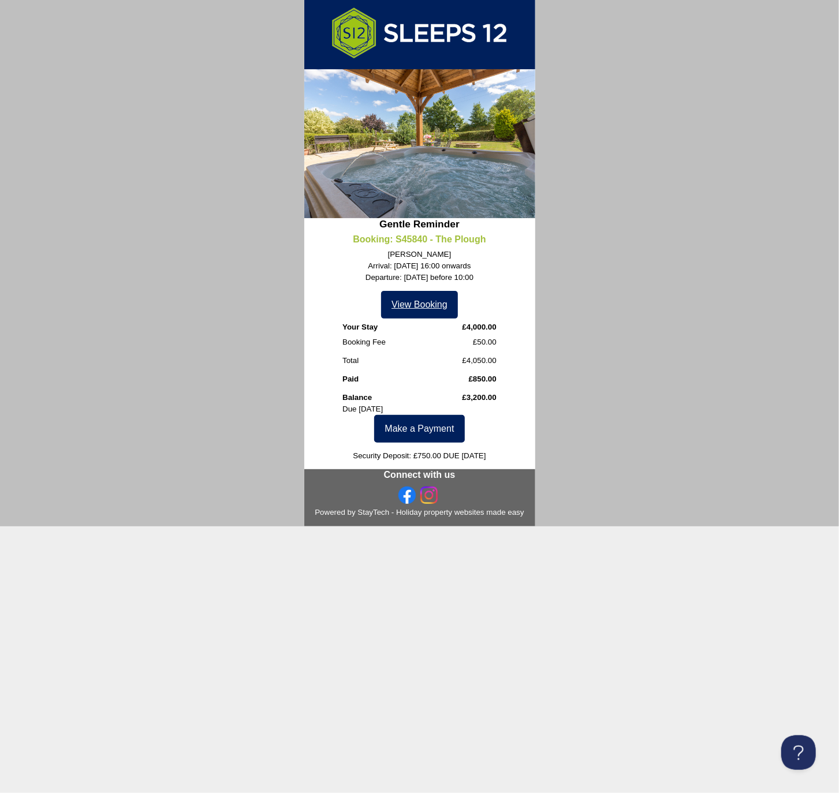
click at [417, 309] on link "View Booking" at bounding box center [419, 305] width 77 height 28
